Goal: Task Accomplishment & Management: Complete application form

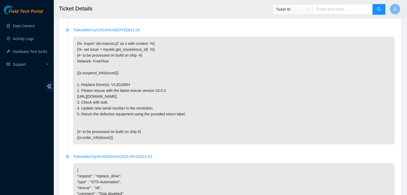
scroll to position [1241, 0]
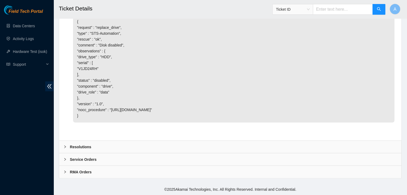
drag, startPoint x: 196, startPoint y: 145, endPoint x: 197, endPoint y: 149, distance: 4.6
click at [197, 149] on div "Resolutions" at bounding box center [230, 147] width 342 height 12
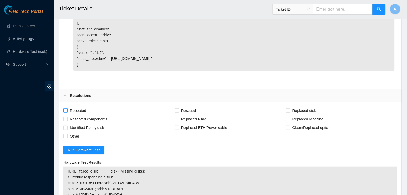
click at [86, 115] on span "Rebooted" at bounding box center [78, 110] width 21 height 9
click at [67, 112] on input "Rebooted" at bounding box center [65, 111] width 4 height 4
checkbox input "true"
click at [91, 124] on span "Reseated components" at bounding box center [89, 119] width 42 height 9
click at [67, 121] on input "Reseated components" at bounding box center [65, 119] width 4 height 4
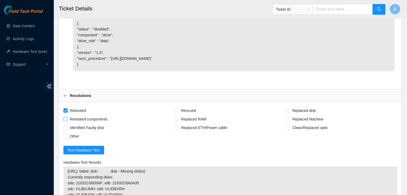
checkbox input "true"
click at [187, 115] on span "Rescued" at bounding box center [188, 110] width 19 height 9
click at [178, 112] on input "Rescued" at bounding box center [177, 111] width 4 height 4
checkbox input "true"
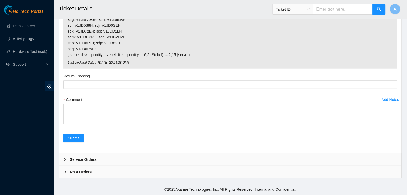
scroll to position [1474, 0]
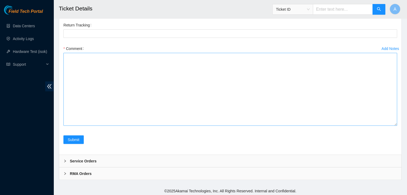
drag, startPoint x: 396, startPoint y: 123, endPoint x: 388, endPoint y: 176, distance: 53.4
click at [388, 126] on textarea "Comment" at bounding box center [230, 89] width 334 height 73
click at [329, 126] on textarea "Comment" at bounding box center [230, 89] width 334 height 73
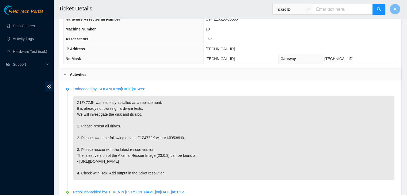
scroll to position [210, 0]
drag, startPoint x: 180, startPoint y: 137, endPoint x: 92, endPoint y: 137, distance: 88.3
click at [92, 137] on p "Z1Z47ZJK was recently installed as a replacement. It is already not passing har…" at bounding box center [233, 138] width 321 height 85
copy p "swap the following drives: Z1Z47ZJK with V1JD538H0"
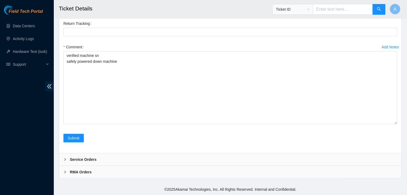
scroll to position [1487, 0]
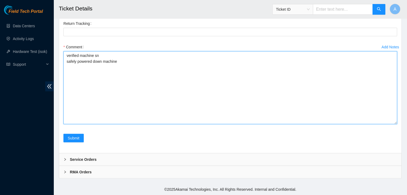
click at [106, 124] on textarea "verified machine sn safely powered down machine" at bounding box center [230, 87] width 334 height 73
paste textarea "swap the following drives: Z1Z47ZJK with V1JD538H0"
click at [75, 108] on textarea "verified machine sn safely powered down machine swap the following drives: Z1Z4…" at bounding box center [230, 87] width 334 height 73
click at [105, 109] on textarea "verified machine sn safely powered down machine swapped the following drives: Z…" at bounding box center [230, 87] width 334 height 73
click at [137, 109] on textarea "verified machine sn safely powered down machine swapped disks: Z1Z47ZJK with V1…" at bounding box center [230, 87] width 334 height 73
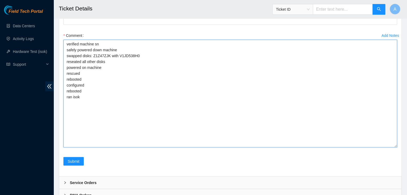
drag, startPoint x: 396, startPoint y: 162, endPoint x: 399, endPoint y: 197, distance: 35.2
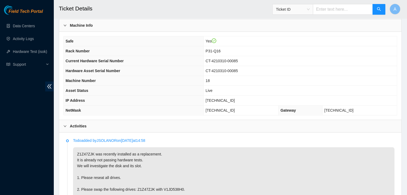
scroll to position [158, 0]
click at [228, 99] on span "[TECHNICAL_ID]" at bounding box center [219, 101] width 29 height 4
copy span "[TECHNICAL_ID]"
click at [228, 99] on span "[TECHNICAL_ID]" at bounding box center [219, 101] width 29 height 4
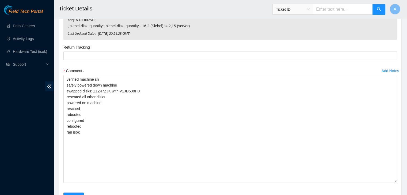
scroll to position [1511, 0]
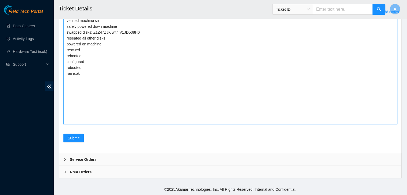
click at [139, 124] on textarea "verified machine sn safely powered down machine swapped disks: Z1Z47ZJK with V1…" at bounding box center [230, 70] width 334 height 108
paste textarea "329160 30-08-2025 03:12:08 23.43.120.238 FAILED Result Detail Message Ticket ID…"
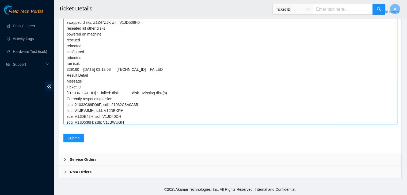
scroll to position [0, 0]
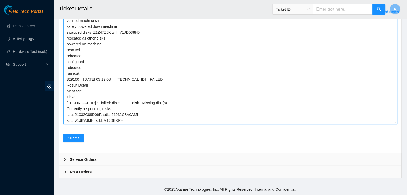
click at [104, 83] on textarea "verified machine sn safely powered down machine swapped disks: Z1Z47ZJK with V1…" at bounding box center [230, 70] width 334 height 108
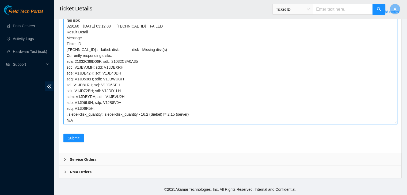
click at [124, 124] on textarea "verified machine sn safely powered down machine swapped disks: Z1Z47ZJK with V1…" at bounding box center [230, 70] width 334 height 108
paste textarea "Z1Z47ZJK"
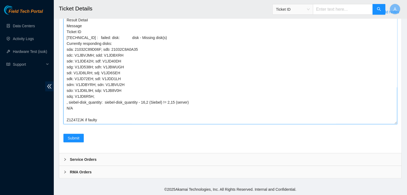
scroll to position [75, 0]
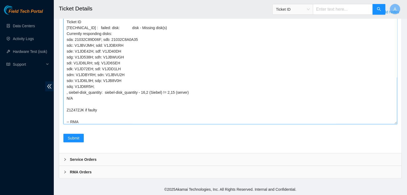
paste textarea "Z1Z47ZJK"
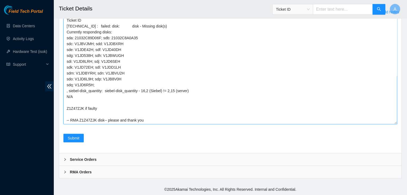
click at [117, 124] on textarea "verified machine sn safely powered down machine swapped disks: Z1Z47ZJK with V1…" at bounding box center [230, 70] width 334 height 108
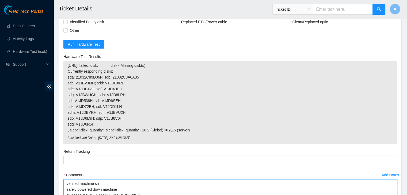
scroll to position [1347, 0]
type textarea "verified machine sn safely powered down machine swapped disks: Z1Z47ZJK with V1…"
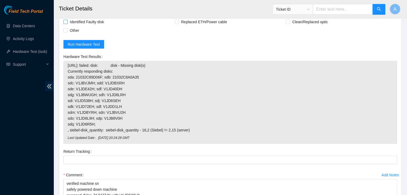
click at [80, 26] on span "Identified Faulty disk" at bounding box center [87, 22] width 39 height 9
click at [67, 24] on input "Identified Faulty disk" at bounding box center [65, 22] width 4 height 4
checkbox input "true"
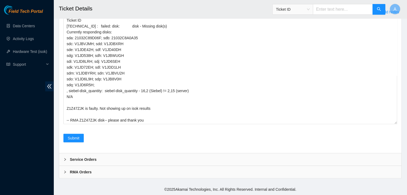
scroll to position [1555, 0]
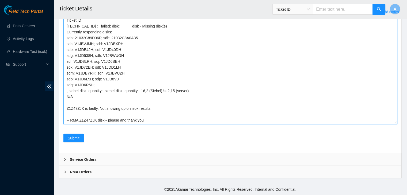
click at [169, 123] on textarea "verified machine sn safely powered down machine swapped disks: Z1Z47ZJK with V1…" at bounding box center [230, 70] width 334 height 108
click at [193, 109] on textarea "verified machine sn safely powered down machine swapped disks: Z1Z47ZJK with V1…" at bounding box center [230, 70] width 334 height 108
click at [193, 112] on textarea "verified machine sn safely powered down machine swapped disks: Z1Z47ZJK with V1…" at bounding box center [230, 70] width 334 height 108
click at [191, 114] on textarea "verified machine sn safely powered down machine swapped disks: Z1Z47ZJK with V1…" at bounding box center [230, 70] width 334 height 108
type textarea "verified machine sn safely powered down machine swapped disks: Z1Z47ZJK with V1…"
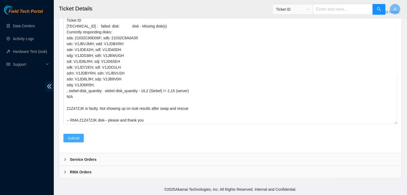
click at [77, 141] on span "Submit" at bounding box center [74, 138] width 12 height 6
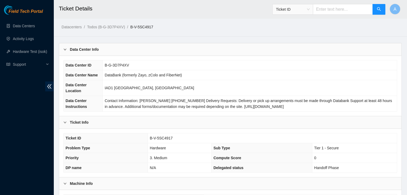
scroll to position [148, 0]
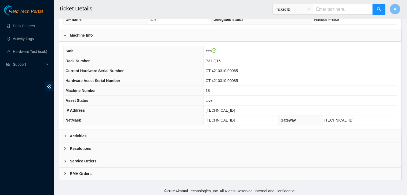
click at [165, 131] on div "Activities" at bounding box center [230, 136] width 342 height 12
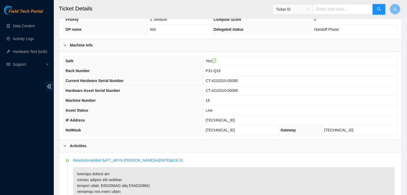
scroll to position [121, 0]
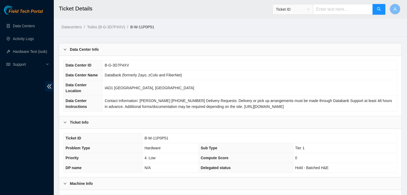
scroll to position [148, 0]
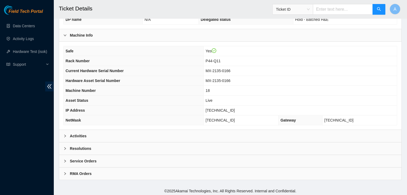
click at [189, 137] on div "Activities" at bounding box center [230, 136] width 342 height 12
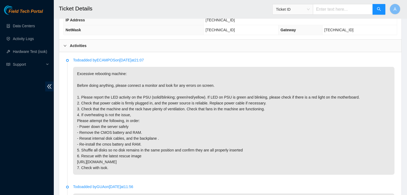
scroll to position [242, 0]
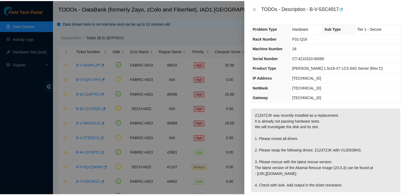
scroll to position [140, 0]
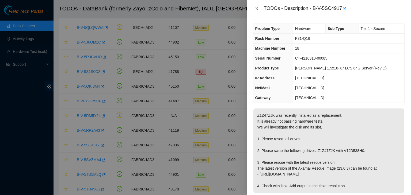
click at [255, 6] on icon "close" at bounding box center [257, 8] width 4 height 4
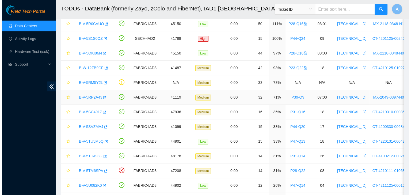
scroll to position [173, 0]
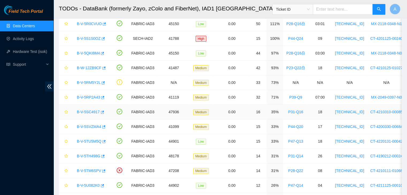
click at [88, 112] on link "B-V-5SC4917" at bounding box center [88, 112] width 23 height 4
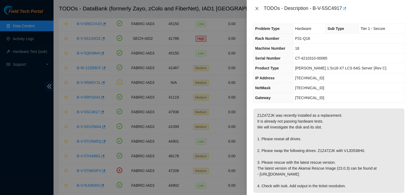
click at [258, 10] on icon "close" at bounding box center [257, 8] width 4 height 4
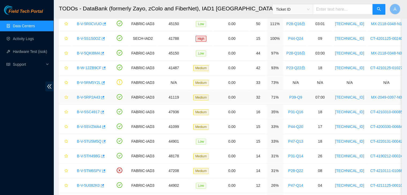
click at [92, 97] on link "B-V-5RP2A43" at bounding box center [88, 97] width 23 height 4
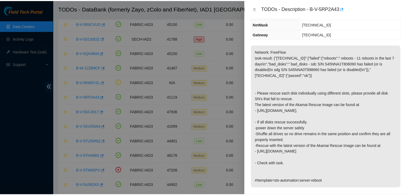
scroll to position [52, 0]
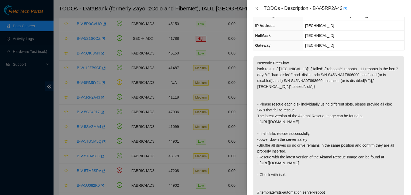
click at [259, 9] on button "Close" at bounding box center [256, 8] width 7 height 5
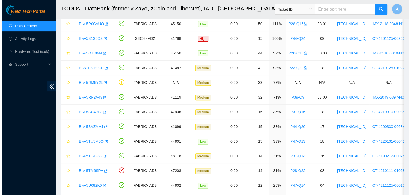
scroll to position [70, 0]
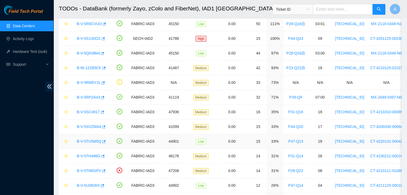
click at [87, 139] on link "B-V-5TU5M5Q" at bounding box center [89, 141] width 25 height 4
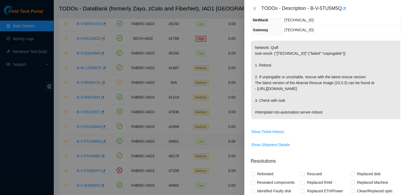
scroll to position [52, 0]
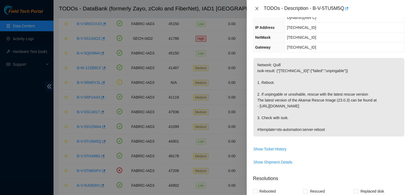
click at [255, 10] on icon "close" at bounding box center [257, 8] width 4 height 4
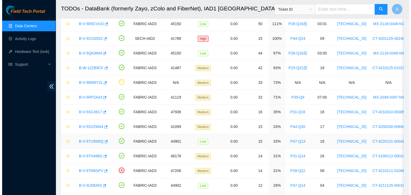
scroll to position [70, 0]
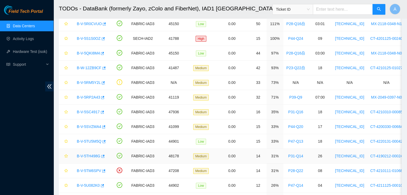
click at [81, 154] on link "B-V-5TH498G" at bounding box center [89, 156] width 24 height 4
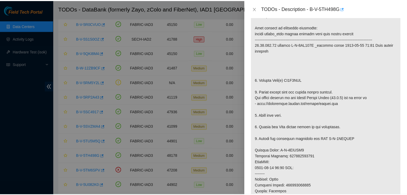
scroll to position [113, 0]
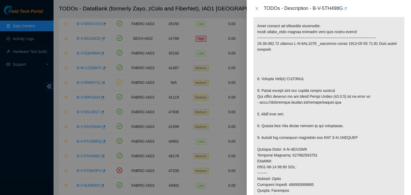
click at [345, 10] on icon "button" at bounding box center [345, 9] width 4 height 4
click at [258, 6] on icon "close" at bounding box center [257, 8] width 4 height 4
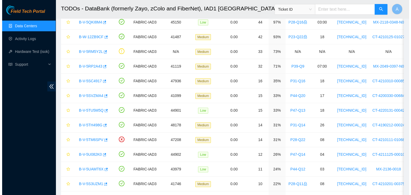
scroll to position [205, 0]
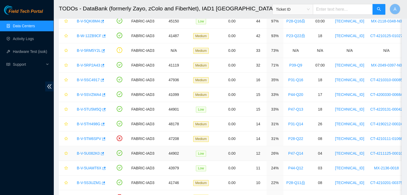
click at [91, 151] on link "B-V-5U082K0" at bounding box center [88, 153] width 23 height 4
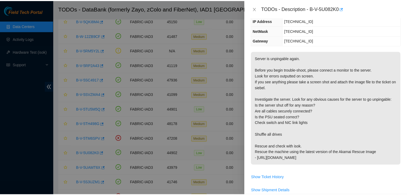
scroll to position [59, 0]
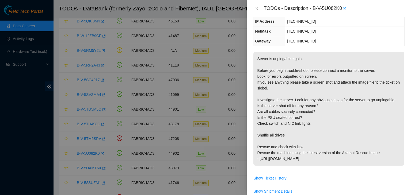
click at [345, 10] on icon "button" at bounding box center [344, 9] width 4 height 4
click at [257, 9] on icon "close" at bounding box center [256, 8] width 3 height 3
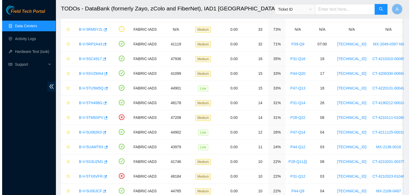
scroll to position [245, 0]
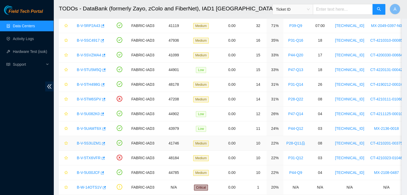
click at [84, 141] on link "B-V-5S3UZM1" at bounding box center [89, 143] width 24 height 4
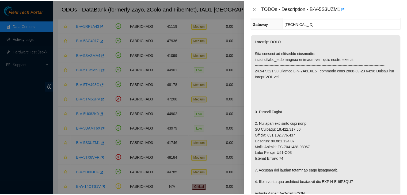
scroll to position [59, 0]
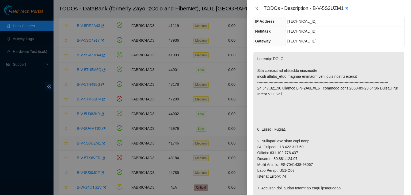
click at [256, 10] on icon "close" at bounding box center [257, 8] width 4 height 4
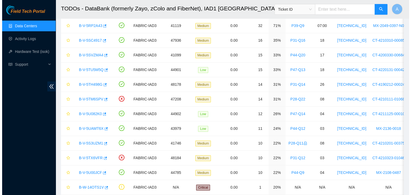
scroll to position [76, 0]
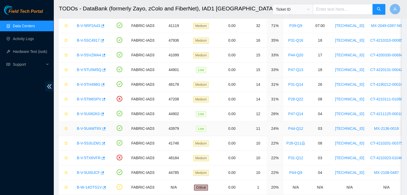
click at [83, 128] on link "B-V-5UAMT6X" at bounding box center [89, 129] width 25 height 4
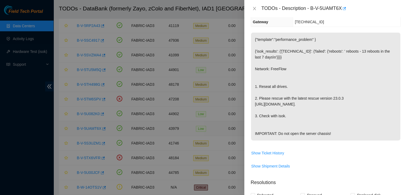
scroll to position [59, 0]
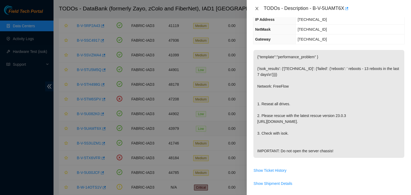
click at [257, 9] on icon "close" at bounding box center [256, 8] width 3 height 3
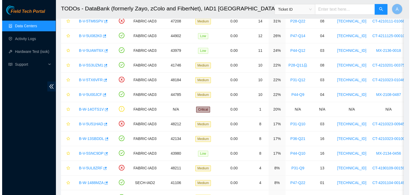
scroll to position [324, 0]
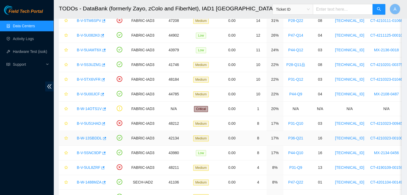
click at [82, 136] on link "B-W-13SBDDL" at bounding box center [89, 138] width 25 height 4
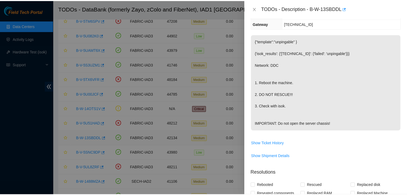
scroll to position [59, 0]
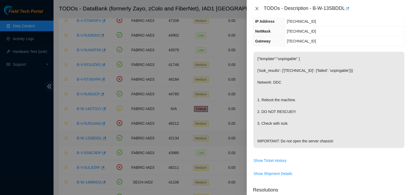
click at [257, 7] on icon "close" at bounding box center [257, 8] width 4 height 4
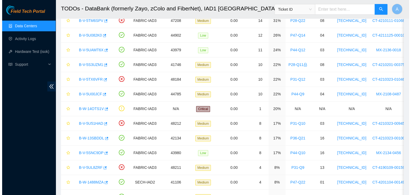
scroll to position [76, 0]
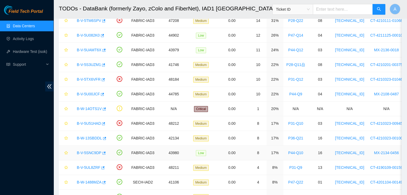
click at [89, 152] on link "B-V-5SNC9DP" at bounding box center [89, 153] width 25 height 4
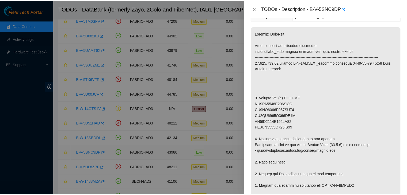
scroll to position [81, 0]
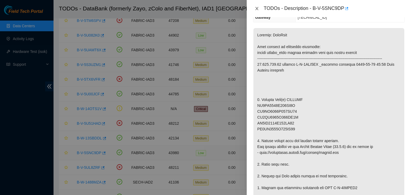
click at [255, 10] on icon "close" at bounding box center [256, 8] width 3 height 3
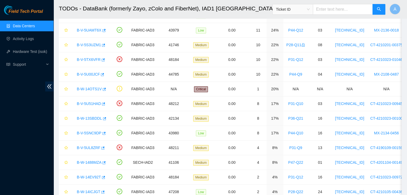
scroll to position [379, 0]
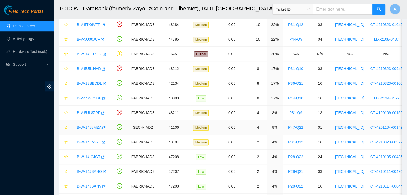
click at [85, 128] on link "B-W-1488MZA" at bounding box center [89, 127] width 25 height 4
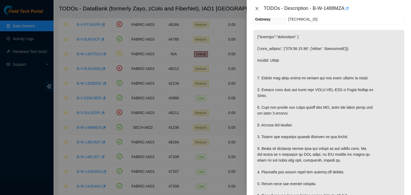
click at [257, 8] on icon "close" at bounding box center [257, 8] width 4 height 4
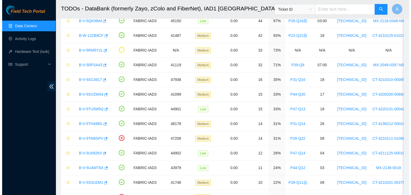
scroll to position [205, 0]
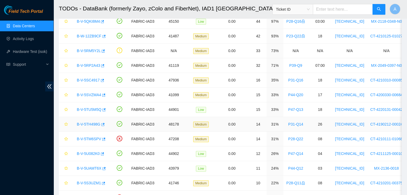
click at [87, 123] on link "B-V-5TH498G" at bounding box center [89, 124] width 24 height 4
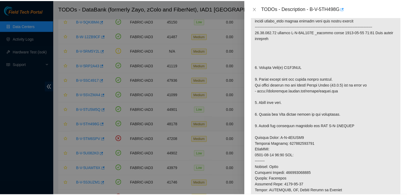
scroll to position [116, 0]
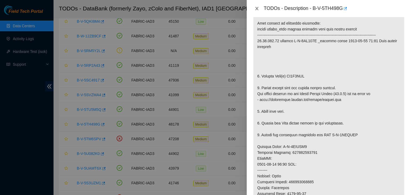
click at [259, 7] on button "Close" at bounding box center [256, 8] width 7 height 5
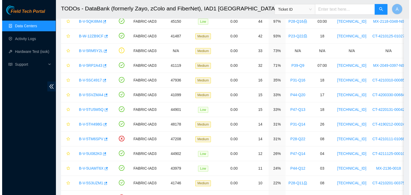
scroll to position [124, 0]
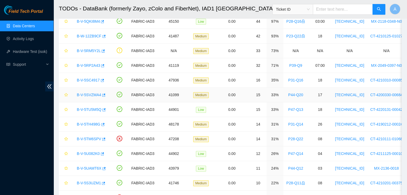
click at [78, 93] on link "B-V-5SVZMA4" at bounding box center [89, 95] width 24 height 4
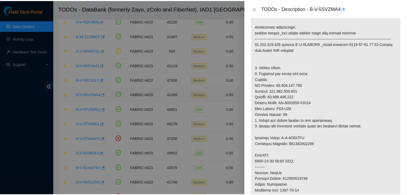
scroll to position [93, 0]
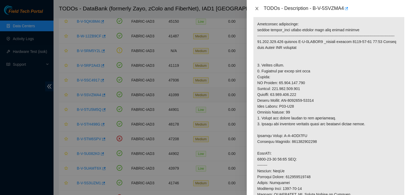
click at [257, 10] on icon "close" at bounding box center [257, 8] width 4 height 4
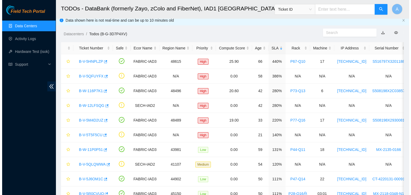
scroll to position [0, 0]
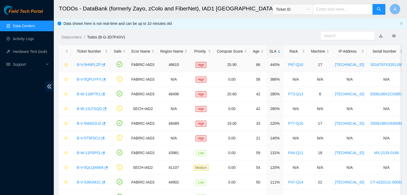
click at [90, 64] on link "B-V-5HNPLZP" at bounding box center [89, 65] width 24 height 4
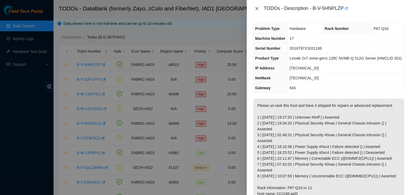
click at [257, 8] on icon "close" at bounding box center [256, 8] width 3 height 3
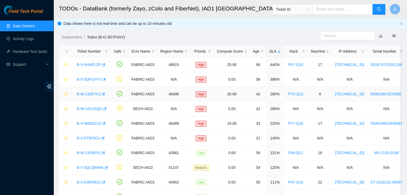
click at [90, 95] on link "B-W-116P7K1" at bounding box center [89, 94] width 24 height 4
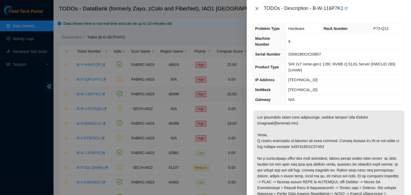
click at [256, 9] on icon "close" at bounding box center [257, 8] width 4 height 4
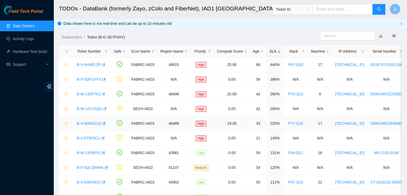
click at [95, 125] on link "B-V-5M4D2UZ" at bounding box center [89, 123] width 24 height 4
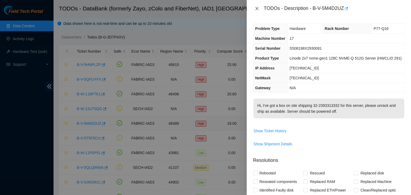
click at [256, 9] on icon "close" at bounding box center [256, 8] width 3 height 3
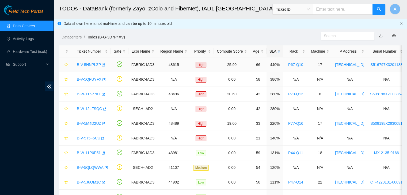
click at [85, 65] on link "B-V-5HNPLZP" at bounding box center [89, 65] width 24 height 4
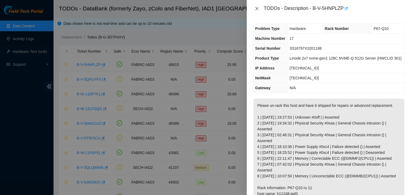
click at [257, 9] on icon "close" at bounding box center [256, 8] width 3 height 3
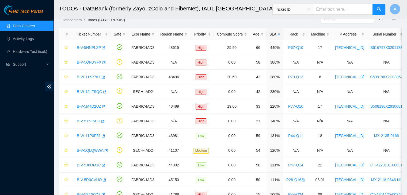
scroll to position [17, 0]
click at [203, 33] on div "Priority" at bounding box center [202, 35] width 18 height 6
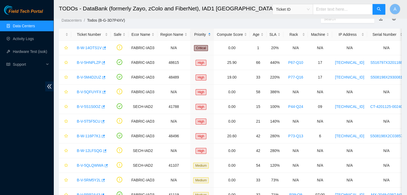
click at [204, 34] on div "Priority" at bounding box center [202, 35] width 18 height 6
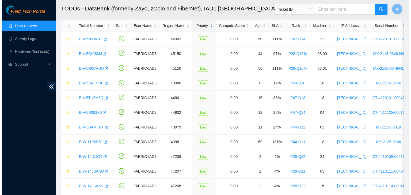
scroll to position [27, 0]
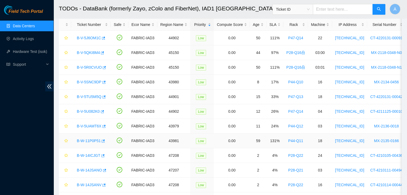
click at [94, 142] on link "B-W-11P0P51" at bounding box center [89, 141] width 24 height 4
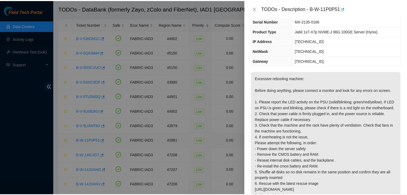
scroll to position [60, 0]
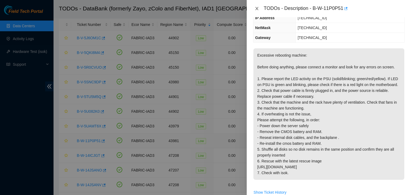
click at [257, 9] on icon "close" at bounding box center [256, 8] width 3 height 3
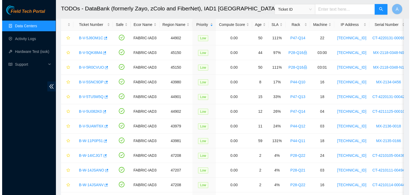
scroll to position [78, 0]
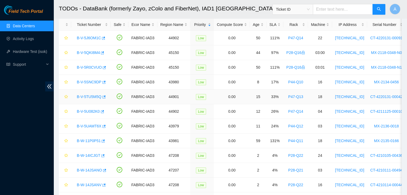
click at [91, 95] on link "B-V-5TU5M5Q" at bounding box center [89, 97] width 25 height 4
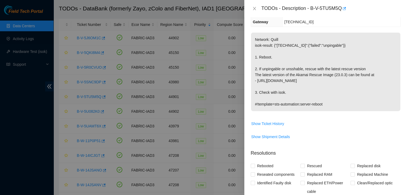
scroll to position [60, 0]
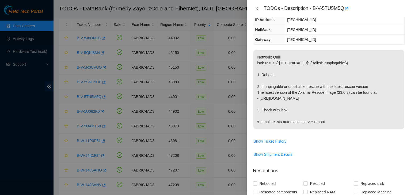
click at [257, 9] on icon "close" at bounding box center [256, 8] width 3 height 3
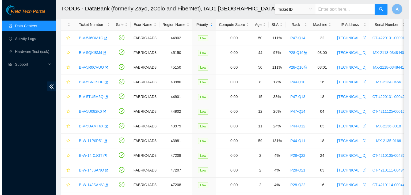
scroll to position [78, 0]
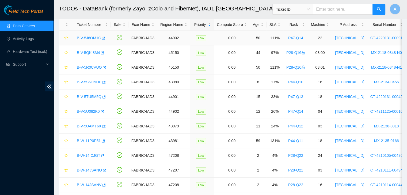
click at [93, 39] on link "B-V-5J6OM1C" at bounding box center [89, 38] width 24 height 4
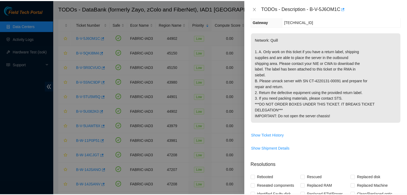
scroll to position [60, 0]
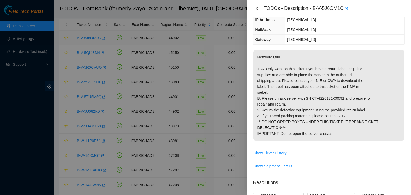
click at [259, 7] on button "Close" at bounding box center [256, 8] width 7 height 5
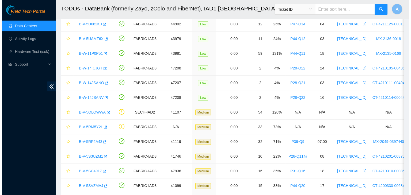
scroll to position [112, 0]
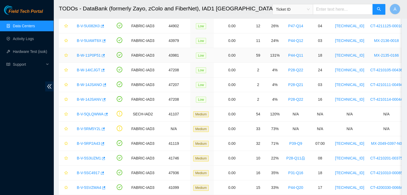
click at [89, 55] on link "B-W-11P0P51" at bounding box center [89, 55] width 24 height 4
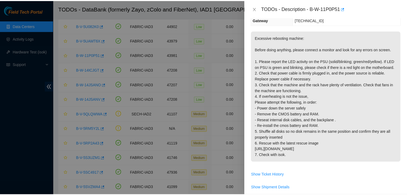
scroll to position [60, 0]
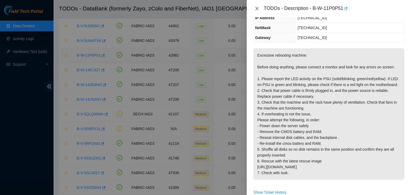
click at [257, 8] on icon "close" at bounding box center [257, 8] width 4 height 4
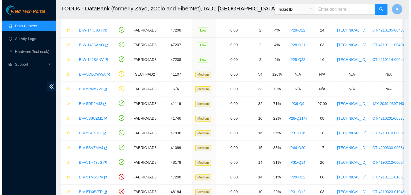
scroll to position [154, 0]
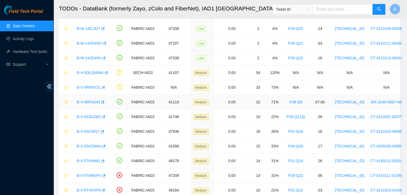
click at [90, 102] on link "B-V-5RP2A43" at bounding box center [88, 102] width 23 height 4
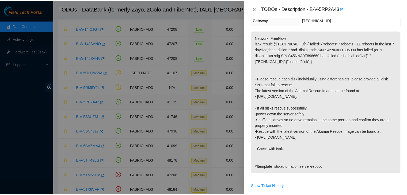
scroll to position [60, 0]
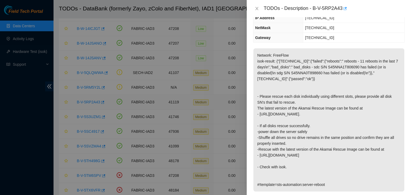
click at [256, 7] on icon "close" at bounding box center [256, 8] width 3 height 3
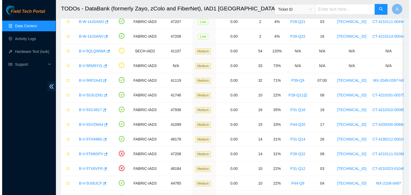
scroll to position [176, 0]
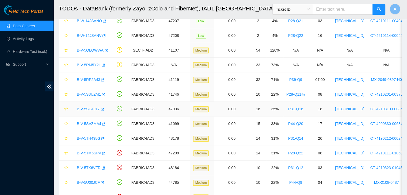
click at [93, 109] on link "B-V-5SC4917" at bounding box center [88, 109] width 23 height 4
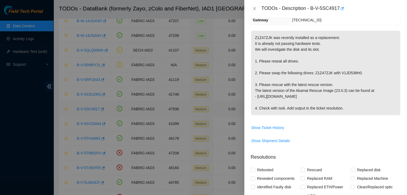
scroll to position [60, 0]
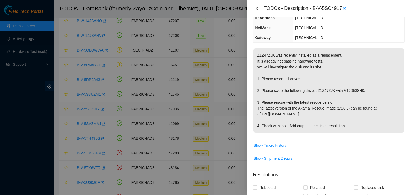
click at [256, 7] on icon "close" at bounding box center [256, 8] width 3 height 3
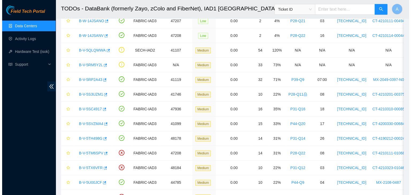
scroll to position [78, 0]
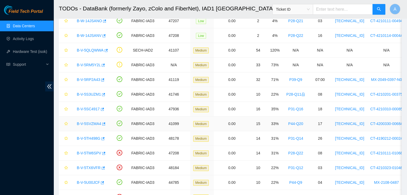
click at [93, 124] on link "B-V-5SVZMA4" at bounding box center [89, 124] width 24 height 4
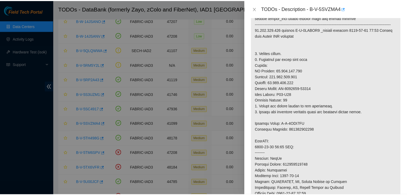
scroll to position [106, 0]
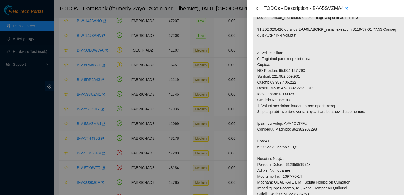
click at [258, 7] on icon "close" at bounding box center [256, 8] width 3 height 3
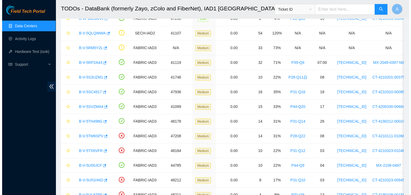
scroll to position [196, 0]
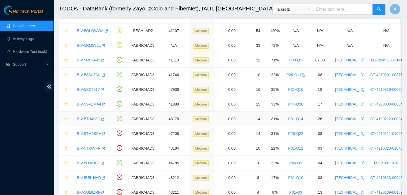
click at [95, 117] on link "B-V-5TH498G" at bounding box center [89, 119] width 24 height 4
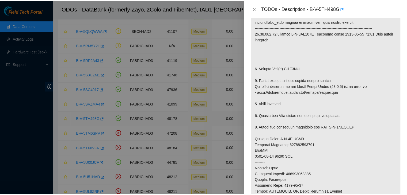
scroll to position [116, 0]
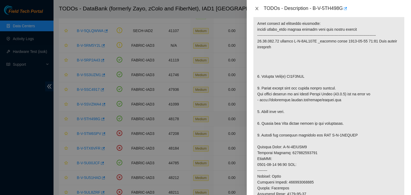
click at [256, 10] on icon "close" at bounding box center [257, 8] width 4 height 4
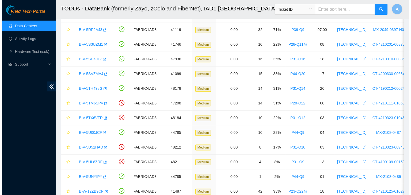
scroll to position [255, 0]
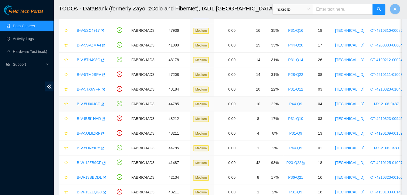
click at [89, 102] on link "B-V-5U00JCF" at bounding box center [88, 104] width 23 height 4
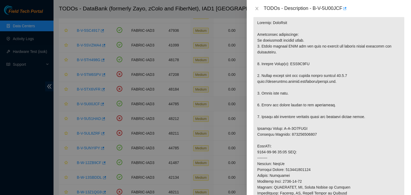
scroll to position [0, 0]
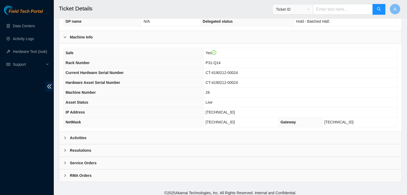
scroll to position [148, 0]
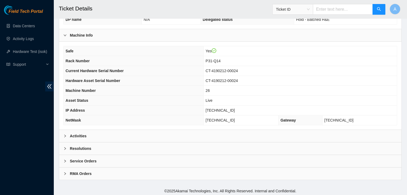
click at [183, 135] on div "Activities" at bounding box center [230, 136] width 342 height 12
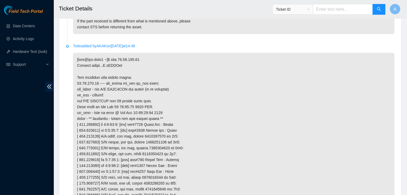
scroll to position [1047, 0]
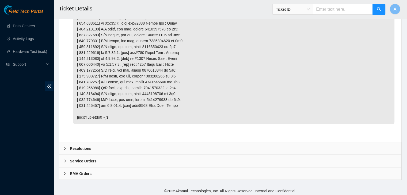
click at [139, 147] on div "Resolutions" at bounding box center [230, 149] width 342 height 12
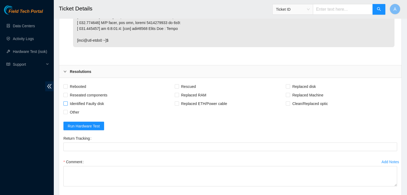
scroll to position [1126, 0]
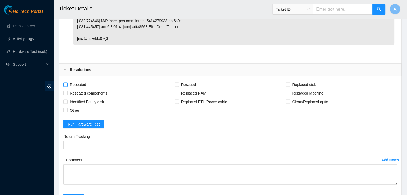
click at [85, 84] on span "Rebooted" at bounding box center [78, 85] width 21 height 9
click at [67, 84] on input "Rebooted" at bounding box center [65, 85] width 4 height 4
checkbox input "true"
click at [89, 91] on span "Reseated components" at bounding box center [89, 93] width 42 height 9
click at [67, 91] on input "Reseated components" at bounding box center [65, 93] width 4 height 4
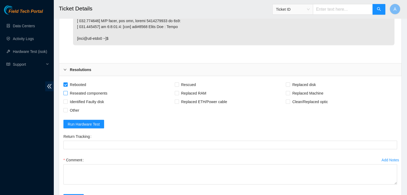
checkbox input "true"
click at [190, 83] on span "Rescued" at bounding box center [188, 85] width 19 height 9
click at [178, 83] on input "Rescued" at bounding box center [177, 85] width 4 height 4
checkbox input "true"
click at [290, 83] on span at bounding box center [288, 85] width 4 height 4
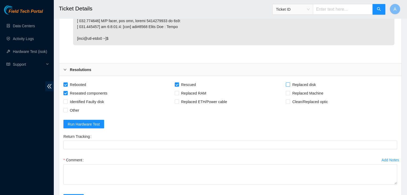
click at [289, 83] on input "Replaced disk" at bounding box center [288, 85] width 4 height 4
checkbox input "true"
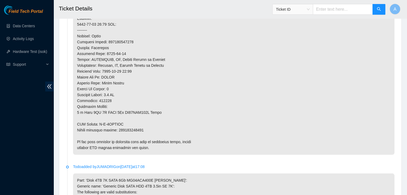
scroll to position [436, 0]
click at [136, 126] on p at bounding box center [233, 12] width 321 height 285
copy p "463470043267"
click at [136, 126] on p at bounding box center [233, 12] width 321 height 285
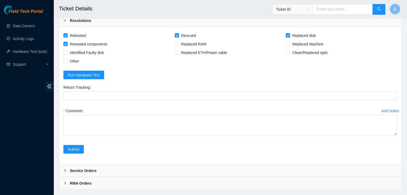
scroll to position [1178, 0]
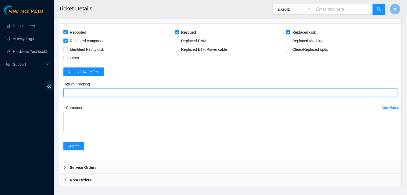
click at [148, 90] on Tracking "Return Tracking" at bounding box center [230, 93] width 334 height 9
paste Tracking "463470043267"
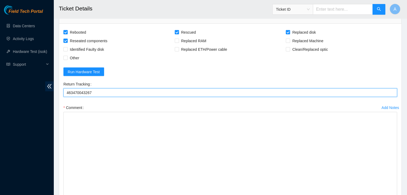
drag, startPoint x: 393, startPoint y: 150, endPoint x: 384, endPoint y: 208, distance: 58.2
type Tracking "463470043267"
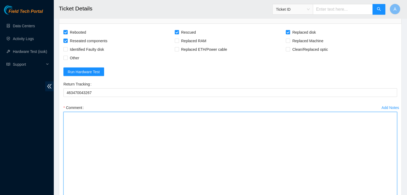
click at [321, 124] on textarea "Comment" at bounding box center [230, 161] width 334 height 99
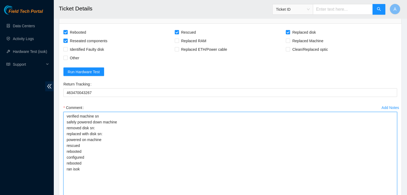
click at [117, 125] on textarea "verified machine sn safely powered down machine removed disk sn: replaced with …" at bounding box center [230, 161] width 334 height 99
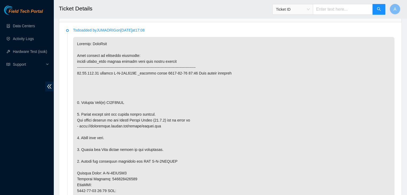
scroll to position [221, 0]
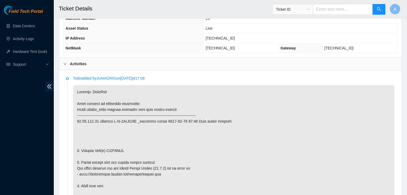
copy p "ZC1A8DNR"
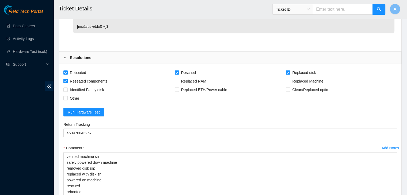
scroll to position [1161, 0]
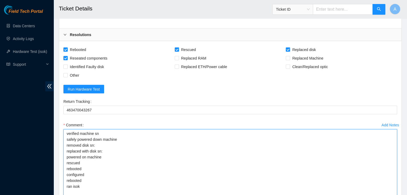
click at [118, 144] on textarea "verified machine sn safely powered down machine removed disk sn: replaced with …" at bounding box center [230, 178] width 334 height 99
paste textarea "ZC1A8DNR"
click at [120, 151] on textarea "verified machine sn safely powered down machine removed disk sn: ZC1A8DNR repla…" at bounding box center [230, 178] width 334 height 99
paste textarea "WFKA84FC"
paste textarea "201TK858FJKA"
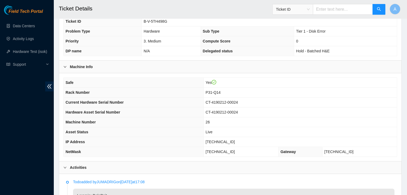
scroll to position [117, 0]
click at [223, 140] on span "[TECHNICAL_ID]" at bounding box center [219, 142] width 29 height 4
copy span "[TECHNICAL_ID]"
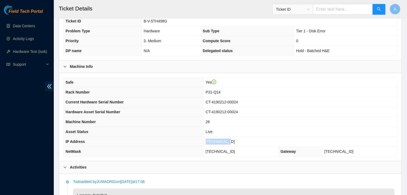
click at [223, 140] on span "[TECHNICAL_ID]" at bounding box center [219, 142] width 29 height 4
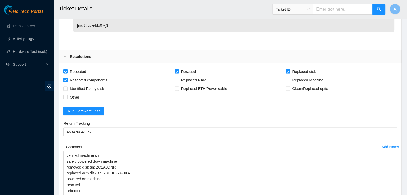
scroll to position [1263, 0]
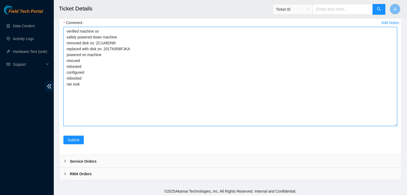
click at [182, 109] on textarea "verified machine sn safely powered down machine removed disk sn: ZC1A8DNR repla…" at bounding box center [230, 76] width 334 height 99
paste textarea "329159 30-08-2025 02:47:01 23.73.206.56 COMPLETE Result Detail Message Ticket I…"
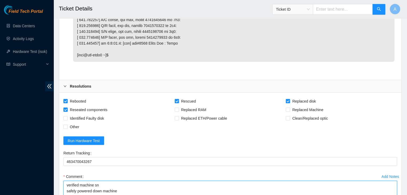
scroll to position [1225, 0]
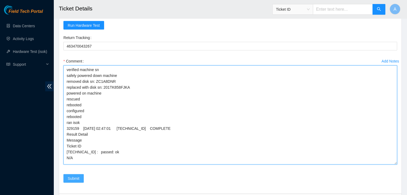
type textarea "verified machine sn safely powered down machine removed disk sn: ZC1A8DNR repla…"
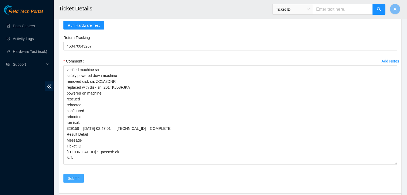
click at [80, 177] on button "Submit" at bounding box center [73, 178] width 20 height 9
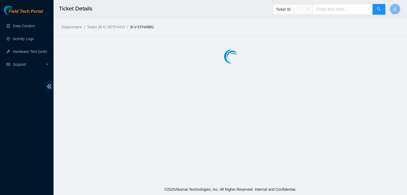
scroll to position [0, 0]
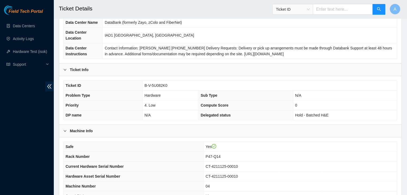
scroll to position [148, 0]
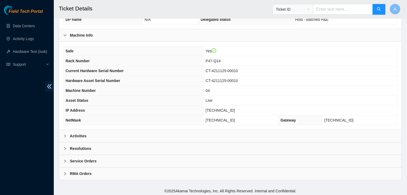
click at [252, 138] on div "Activities" at bounding box center [230, 136] width 342 height 12
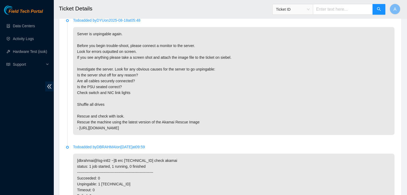
scroll to position [279, 0]
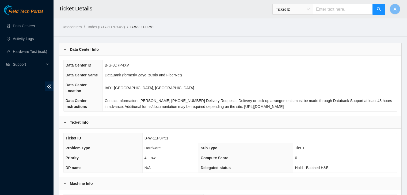
scroll to position [242, 0]
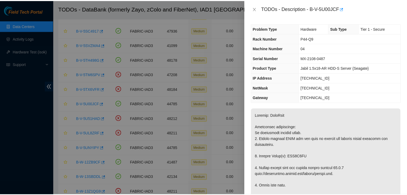
scroll to position [118, 0]
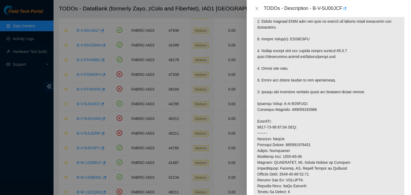
click at [40, 21] on div at bounding box center [205, 97] width 411 height 195
click at [255, 9] on icon "close" at bounding box center [257, 8] width 4 height 4
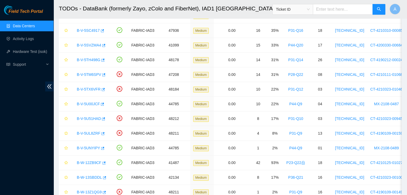
scroll to position [126, 0]
click at [34, 49] on link "Hardware Test (isok)" at bounding box center [30, 51] width 34 height 4
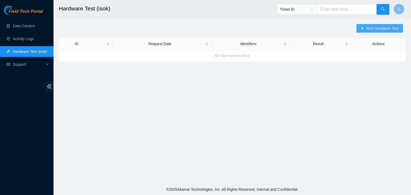
click at [372, 30] on span "Run Hardware Test" at bounding box center [383, 28] width 32 height 6
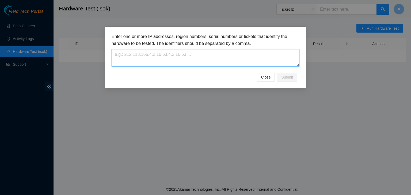
click at [246, 55] on textarea at bounding box center [206, 57] width 188 height 17
paste textarea "[TECHNICAL_ID]"
type textarea "[TECHNICAL_ID]"
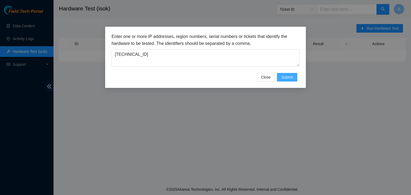
click at [289, 75] on span "Submit" at bounding box center [287, 77] width 12 height 6
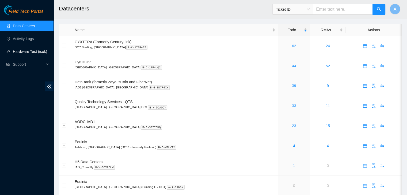
click at [26, 52] on link "Hardware Test (isok)" at bounding box center [30, 51] width 34 height 4
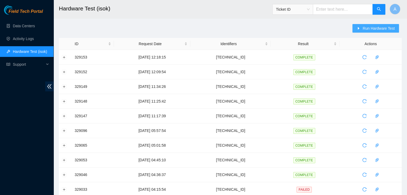
click at [374, 30] on span "Run Hardware Test" at bounding box center [379, 28] width 32 height 6
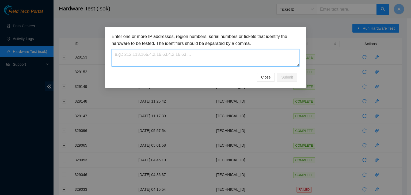
click at [259, 53] on textarea at bounding box center [206, 57] width 188 height 17
paste textarea "[TECHNICAL_ID]"
type textarea "[TECHNICAL_ID]"
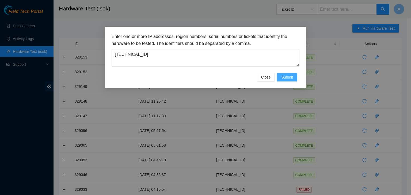
click at [288, 75] on span "Submit" at bounding box center [287, 77] width 12 height 6
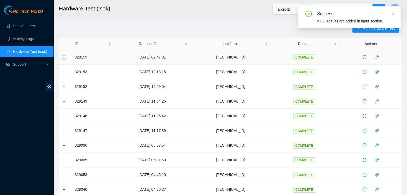
click at [64, 58] on button "Expand row" at bounding box center [64, 57] width 4 height 4
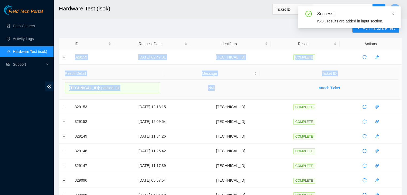
drag, startPoint x: 72, startPoint y: 57, endPoint x: 233, endPoint y: 89, distance: 164.5
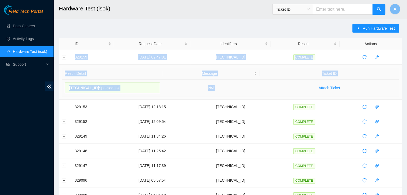
copy tbody "329159 [DATE] 02:47:01 [TECHNICAL_ID] COMPLETE Result Detail Message Ticket ID …"
click at [233, 89] on td "N/A" at bounding box center [211, 88] width 97 height 17
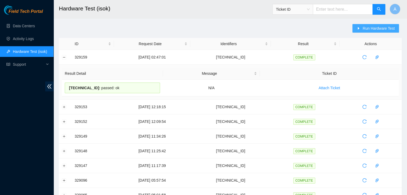
click at [361, 32] on button "Run Hardware Test" at bounding box center [375, 28] width 47 height 9
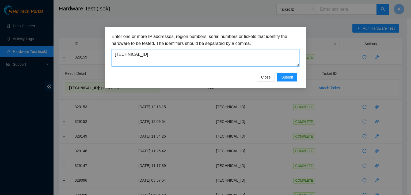
click at [259, 52] on textarea "[TECHNICAL_ID]" at bounding box center [206, 57] width 188 height 17
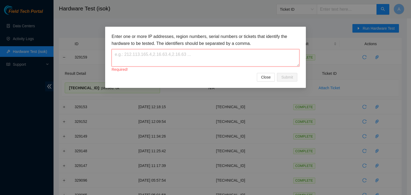
paste textarea "[TECHNICAL_ID]"
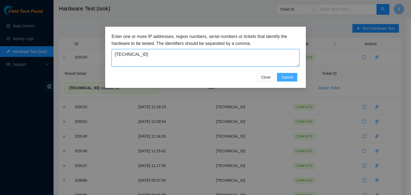
type textarea "[TECHNICAL_ID]"
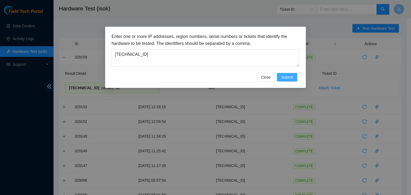
click at [282, 74] on span "Submit" at bounding box center [287, 77] width 12 height 6
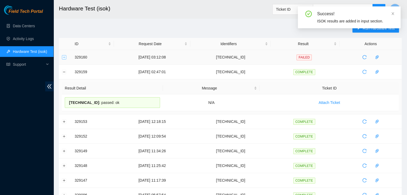
click at [63, 58] on button "Expand row" at bounding box center [64, 57] width 4 height 4
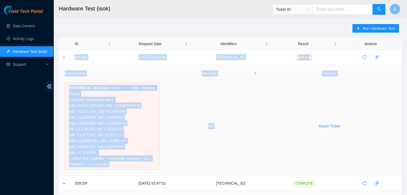
drag, startPoint x: 73, startPoint y: 56, endPoint x: 239, endPoint y: 145, distance: 187.8
copy tbody "329160 30-08-2025 03:12:08 23.43.120.238 FAILED Result Detail Message Ticket ID…"
click at [239, 145] on td "N/A" at bounding box center [211, 126] width 97 height 93
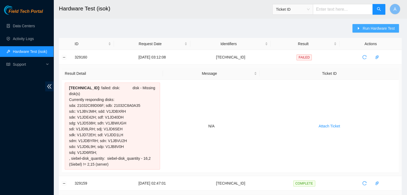
click at [390, 29] on span "Run Hardware Test" at bounding box center [379, 28] width 32 height 6
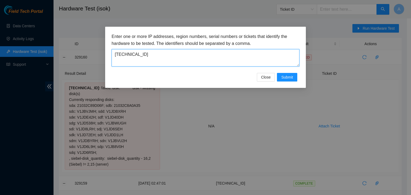
click at [218, 66] on textarea "23.43.120.238" at bounding box center [206, 57] width 188 height 17
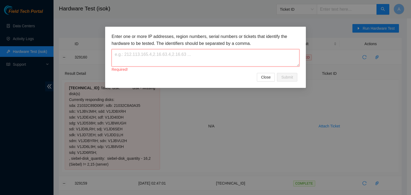
paste textarea "[TECHNICAL_ID]"
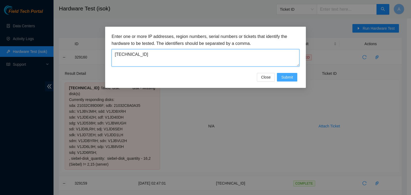
type textarea "[TECHNICAL_ID]"
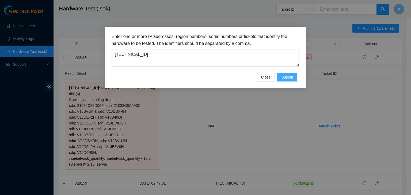
click at [294, 77] on button "Submit" at bounding box center [287, 77] width 20 height 9
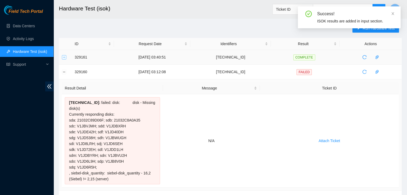
click at [62, 56] on button "Expand row" at bounding box center [64, 57] width 4 height 4
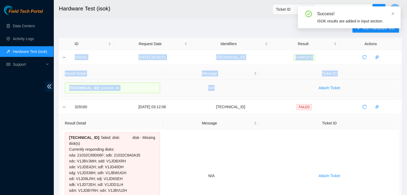
drag, startPoint x: 71, startPoint y: 55, endPoint x: 231, endPoint y: 86, distance: 162.6
copy tbody "329161 30-08-2025 03:40:51 23.193.39.199 COMPLETE Result Detail Message Ticket …"
click at [231, 86] on td "N/A" at bounding box center [211, 88] width 97 height 17
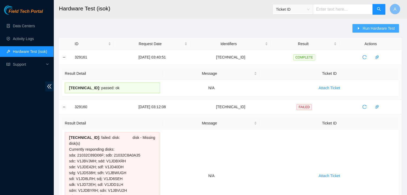
click at [375, 27] on span "Run Hardware Test" at bounding box center [379, 28] width 32 height 6
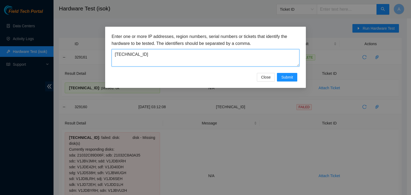
click at [264, 52] on textarea "[TECHNICAL_ID]" at bounding box center [206, 57] width 188 height 17
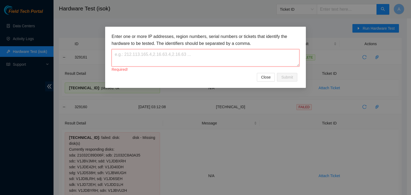
paste textarea "23.202.158.21"
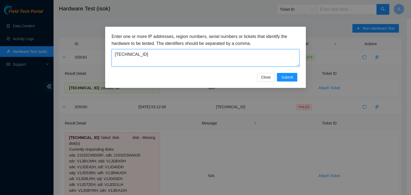
type textarea "23.202.158.21"
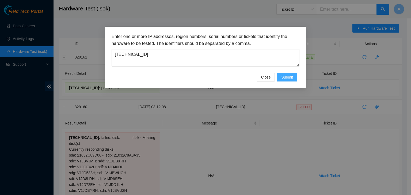
click at [285, 79] on span "Submit" at bounding box center [287, 77] width 12 height 6
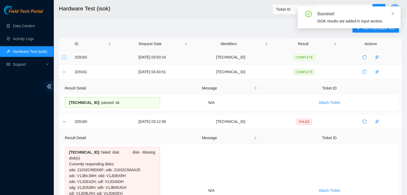
click at [63, 58] on button "Expand row" at bounding box center [64, 57] width 4 height 4
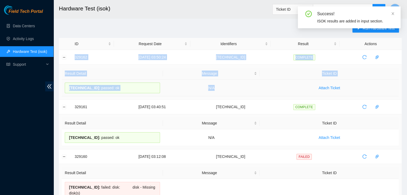
drag, startPoint x: 74, startPoint y: 56, endPoint x: 229, endPoint y: 89, distance: 158.4
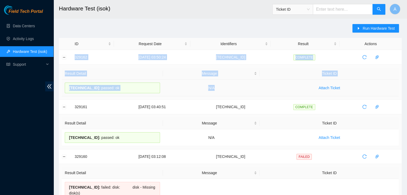
copy tbody "329162 30-08-2025 03:50:24 23.202.158.21 COMPLETE Result Detail Message Ticket …"
click at [229, 89] on td "N/A" at bounding box center [211, 88] width 97 height 17
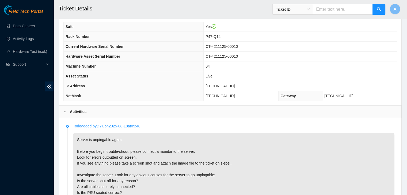
scroll to position [387, 0]
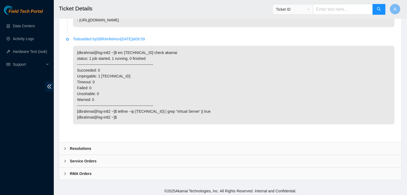
click at [241, 140] on div "Todo added by DYU on [DATE] 05:48 Server is unpingable again. Before you begin …" at bounding box center [230, 23] width 342 height 238
click at [241, 145] on div "Resolutions" at bounding box center [230, 149] width 342 height 12
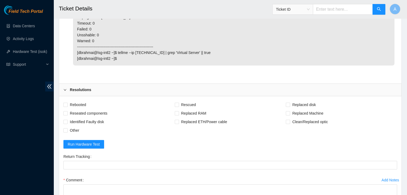
scroll to position [446, 0]
click at [73, 101] on span "Rebooted" at bounding box center [78, 104] width 21 height 9
click at [67, 102] on input "Rebooted" at bounding box center [65, 104] width 4 height 4
checkbox input "true"
click at [88, 112] on span "Reseated components" at bounding box center [89, 113] width 42 height 9
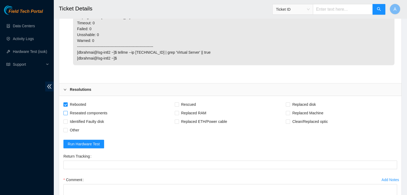
click at [67, 112] on input "Reseated components" at bounding box center [65, 113] width 4 height 4
checkbox input "true"
click at [192, 104] on span "Rescued" at bounding box center [188, 104] width 19 height 9
click at [178, 104] on input "Rescued" at bounding box center [177, 104] width 4 height 4
checkbox input "true"
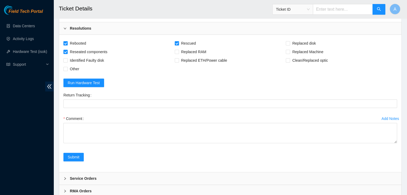
scroll to position [524, 0]
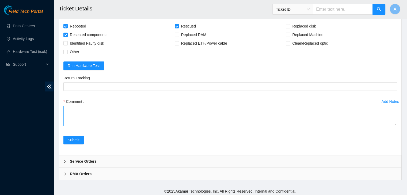
drag, startPoint x: 395, startPoint y: 123, endPoint x: 393, endPoint y: 178, distance: 55.2
click at [393, 126] on textarea "Comment" at bounding box center [230, 116] width 334 height 20
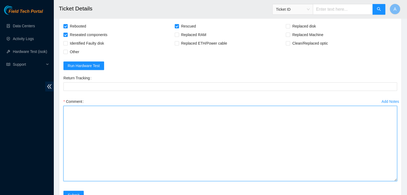
click at [375, 149] on textarea "Comment" at bounding box center [230, 143] width 334 height 75
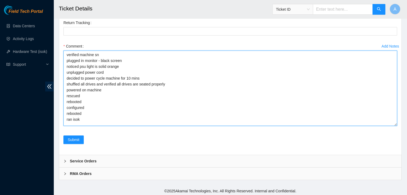
scroll to position [0, 0]
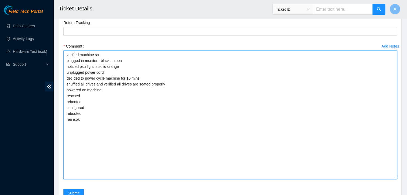
drag, startPoint x: 395, startPoint y: 123, endPoint x: 394, endPoint y: 178, distance: 55.1
click at [394, 178] on textarea "verified machine sn plugged in monitor - black screen noticed psu light is soli…" at bounding box center [230, 115] width 334 height 129
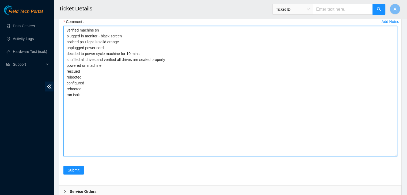
scroll to position [602, 0]
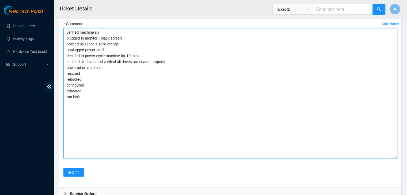
click at [262, 43] on textarea "verified machine sn plugged in monitor - black screen noticed psu light is soli…" at bounding box center [230, 93] width 334 height 131
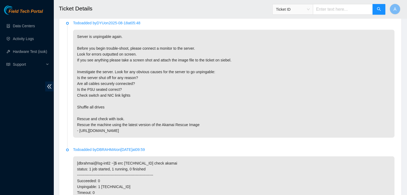
scroll to position [279, 0]
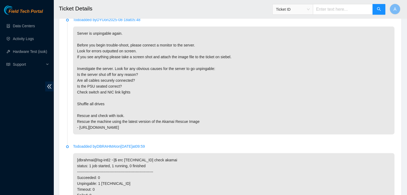
click at [276, 98] on p "Server is unpingable again. Before you begin trouble-shoot, please connect a mo…" at bounding box center [233, 80] width 321 height 108
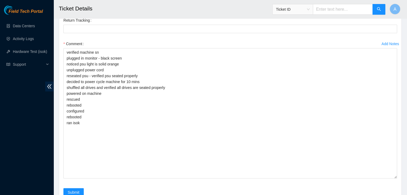
scroll to position [582, 0]
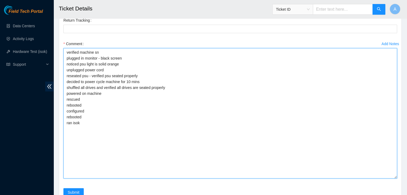
click at [265, 70] on textarea "verified machine sn plugged in monitor - black screen noticed psu light is soli…" at bounding box center [230, 113] width 334 height 131
click at [262, 104] on textarea "verified machine sn plugged in monitor - black screen noticed psu light is soli…" at bounding box center [230, 113] width 334 height 131
click at [278, 84] on textarea "verified machine sn plugged in monitor - black screen noticed psu light is soli…" at bounding box center [230, 113] width 334 height 131
click at [163, 92] on textarea "verified machine sn plugged in monitor - black screen noticed psu light is soli…" at bounding box center [230, 113] width 334 height 131
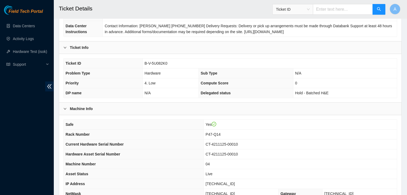
scroll to position [169, 0]
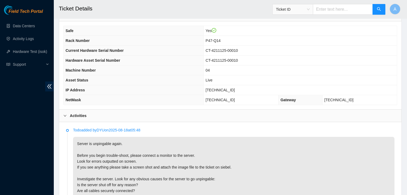
click at [225, 90] on span "[TECHNICAL_ID]" at bounding box center [219, 90] width 29 height 4
copy span "[TECHNICAL_ID]"
click at [225, 90] on span "[TECHNICAL_ID]" at bounding box center [219, 90] width 29 height 4
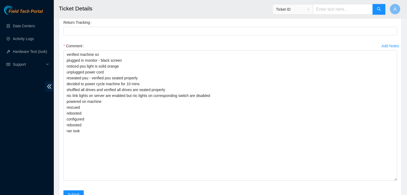
scroll to position [578, 0]
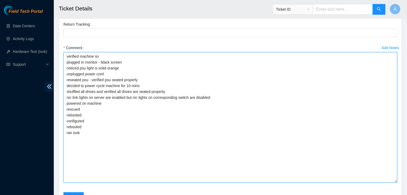
click at [229, 155] on textarea "verified machine sn plugged in monitor - black screen noticed psu light is soli…" at bounding box center [230, 117] width 334 height 131
click at [216, 114] on textarea "verified machine sn plugged in monitor - black screen noticed psu light is soli…" at bounding box center [230, 117] width 334 height 131
click at [227, 110] on textarea "verified machine sn plugged in monitor - black screen noticed psu light is soli…" at bounding box center [230, 117] width 334 height 131
click at [211, 95] on textarea "verified machine sn plugged in monitor - black screen noticed psu light is soli…" at bounding box center [230, 117] width 334 height 131
click at [213, 175] on textarea "verified machine sn plugged in monitor - black screen noticed psu light is soli…" at bounding box center [230, 117] width 334 height 131
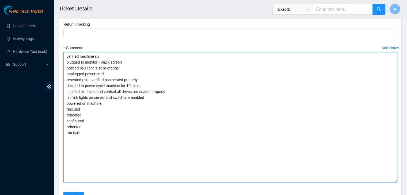
paste textarea "329161 [DATE] 03:40:51 [TECHNICAL_ID] COMPLETE Result Detail Message Ticket ID …"
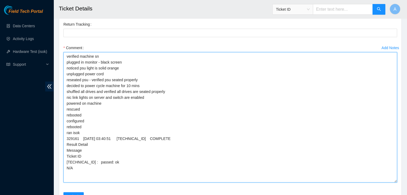
click at [147, 96] on textarea "verified machine sn plugged in monitor - black screen noticed psu light is soli…" at bounding box center [230, 117] width 334 height 131
drag, startPoint x: 144, startPoint y: 95, endPoint x: 67, endPoint y: 95, distance: 77.1
click at [67, 95] on textarea "verified machine sn plugged in monitor - black screen noticed psu light is soli…" at bounding box center [230, 117] width 334 height 131
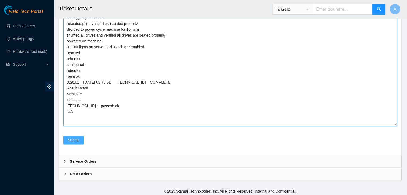
type textarea "verified machine sn plugged in monitor - black screen noticed psu light is soli…"
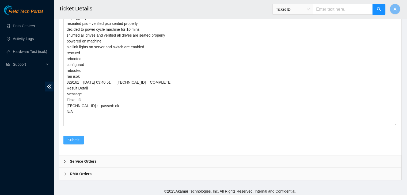
click at [79, 138] on button "Submit" at bounding box center [73, 140] width 20 height 9
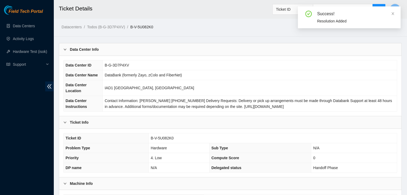
scroll to position [148, 0]
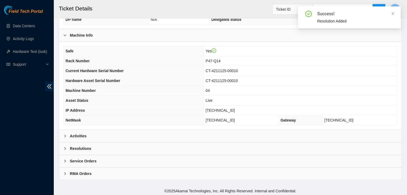
click at [150, 137] on div "Activities" at bounding box center [230, 136] width 342 height 12
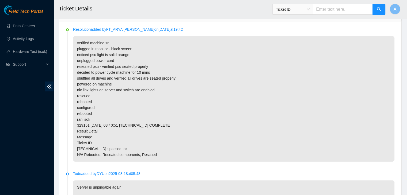
scroll to position [270, 0]
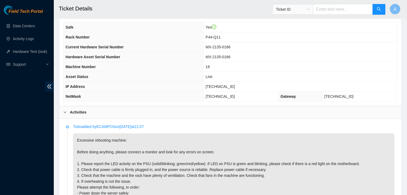
scroll to position [172, 0]
click at [252, 159] on p "Excessive rebooting machine: Before doing anything, please connect a monitor an…" at bounding box center [233, 188] width 321 height 108
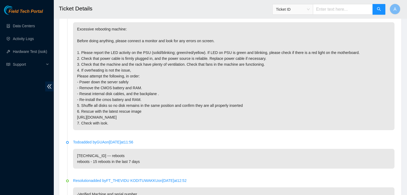
scroll to position [296, 0]
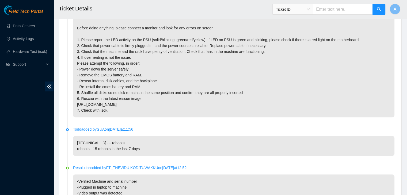
click at [246, 100] on p "Excessive rebooting machine: Before doing anything, please connect a monitor an…" at bounding box center [233, 63] width 321 height 108
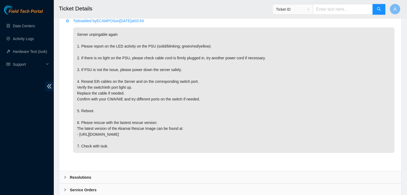
scroll to position [1113, 0]
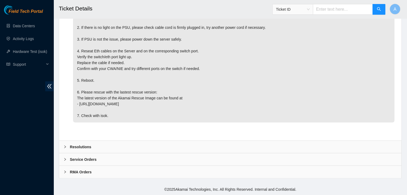
click at [229, 144] on div "Resolutions" at bounding box center [230, 147] width 342 height 12
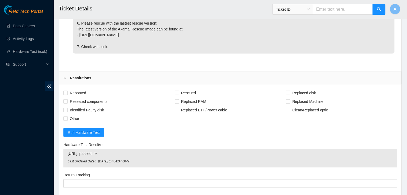
scroll to position [1175, 0]
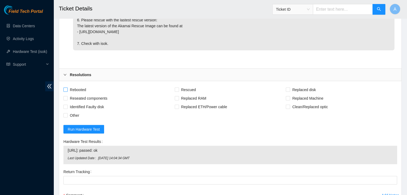
click at [81, 94] on span "Rebooted" at bounding box center [78, 90] width 21 height 9
click at [67, 92] on input "Rebooted" at bounding box center [65, 90] width 4 height 4
checkbox input "true"
click at [189, 94] on span "Rescued" at bounding box center [188, 90] width 19 height 9
click at [178, 92] on input "Rescued" at bounding box center [177, 90] width 4 height 4
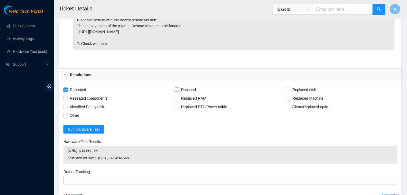
checkbox input "true"
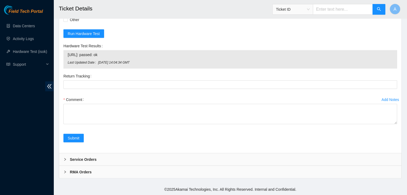
scroll to position [1281, 0]
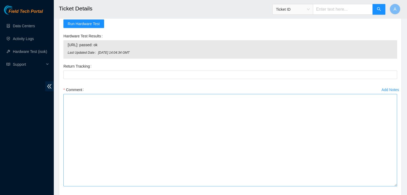
drag, startPoint x: 395, startPoint y: 121, endPoint x: 376, endPoint y: 160, distance: 43.6
click at [383, 169] on textarea "Comment" at bounding box center [230, 140] width 334 height 93
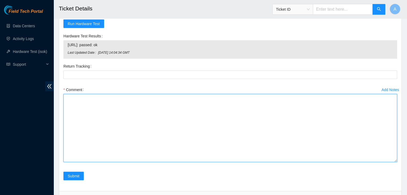
click at [334, 142] on textarea "Comment" at bounding box center [230, 128] width 334 height 68
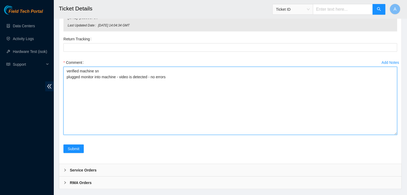
scroll to position [1329, 0]
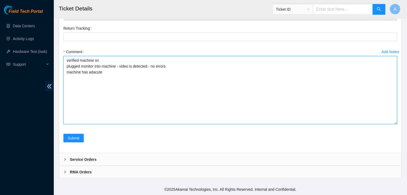
drag, startPoint x: 96, startPoint y: 74, endPoint x: 170, endPoint y: 76, distance: 74.7
click at [170, 76] on textarea "verified machine sn plugged monitor into machine - video is detected - no error…" at bounding box center [230, 90] width 334 height 68
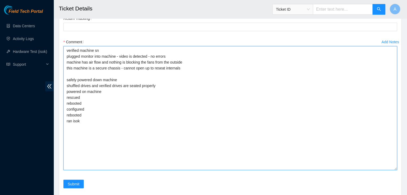
drag, startPoint x: 395, startPoint y: 123, endPoint x: 390, endPoint y: 183, distance: 59.6
click at [390, 170] on textarea "verified machine sn plugged monitor into machine - video is detected - no error…" at bounding box center [230, 108] width 334 height 124
click at [212, 66] on textarea "verified machine sn plugged monitor into machine - video is detected - no error…" at bounding box center [230, 110] width 334 height 128
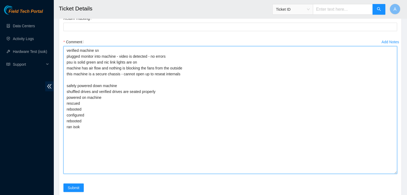
click at [175, 145] on textarea "verified machine sn plugged monitor into machine - video is detected - no error…" at bounding box center [230, 110] width 334 height 128
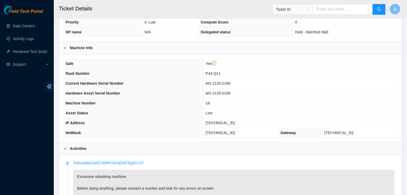
scroll to position [135, 0]
click at [245, 162] on p "Todo added by ECAMPOS on [DATE] 21:07" at bounding box center [233, 164] width 321 height 6
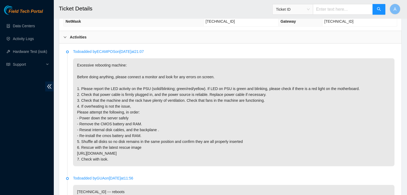
scroll to position [247, 0]
click at [275, 115] on p "Excessive rebooting machine: Before doing anything, please connect a monitor an…" at bounding box center [233, 113] width 321 height 108
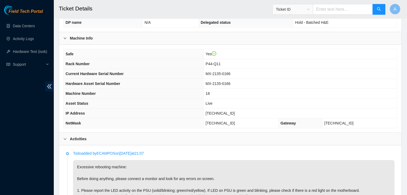
scroll to position [144, 0]
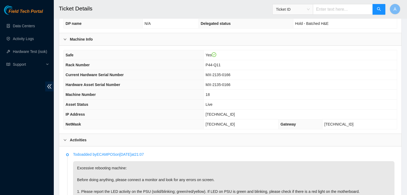
click at [227, 112] on span "[TECHNICAL_ID]" at bounding box center [219, 114] width 29 height 4
copy span "[TECHNICAL_ID]"
click at [227, 112] on span "[TECHNICAL_ID]" at bounding box center [219, 114] width 29 height 4
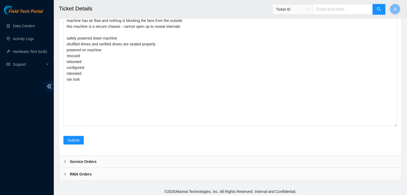
scroll to position [1388, 0]
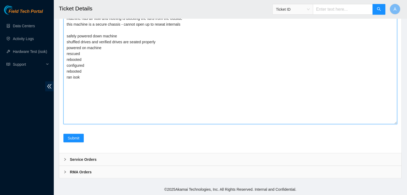
click at [170, 116] on textarea "verified machine sn plugged monitor into machine - video is detected - no error…" at bounding box center [230, 61] width 334 height 128
paste textarea "329162 [DATE] 03:50:24 [TECHNICAL_ID] COMPLETE Result Detail Message Ticket ID …"
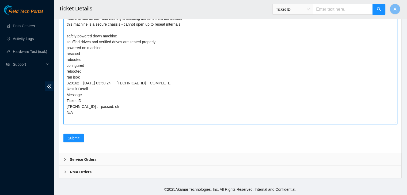
scroll to position [1324, 0]
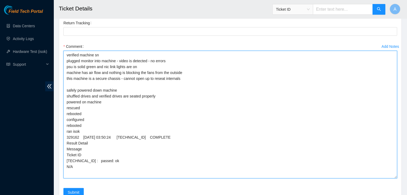
click at [157, 74] on textarea "verified machine sn plugged monitor into machine - video is detected - no error…" at bounding box center [230, 115] width 334 height 128
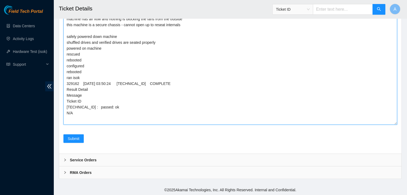
scroll to position [1378, 0]
type textarea "verified machine sn plugged monitor into machine - video is detected - no error…"
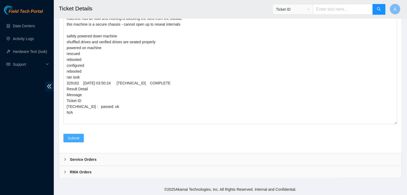
click at [71, 141] on span "Submit" at bounding box center [74, 138] width 12 height 6
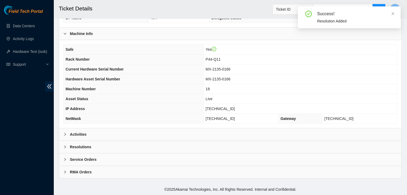
scroll to position [148, 0]
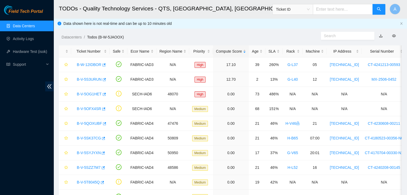
click at [35, 25] on link "Data Centers" at bounding box center [24, 26] width 22 height 4
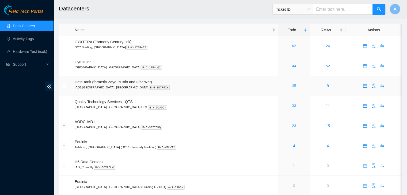
click at [292, 87] on link "35" at bounding box center [294, 86] width 4 height 4
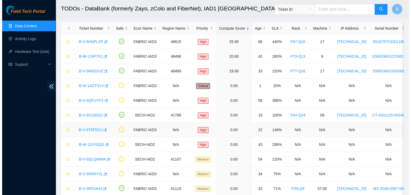
scroll to position [22, 0]
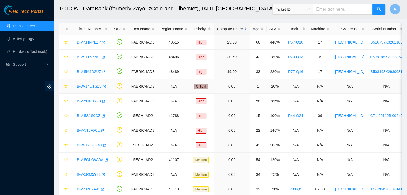
click at [93, 86] on link "B-W-14OTS1V" at bounding box center [89, 86] width 25 height 4
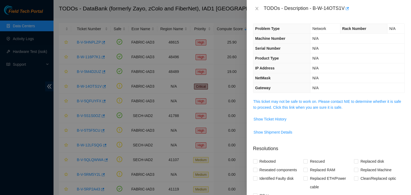
click at [308, 104] on span "This ticket may not be safe to work on. Please contact NIE to determine whether…" at bounding box center [328, 105] width 151 height 12
click at [312, 100] on link "This ticket may not be safe to work on. Please contact NIE to determine whether…" at bounding box center [327, 105] width 148 height 10
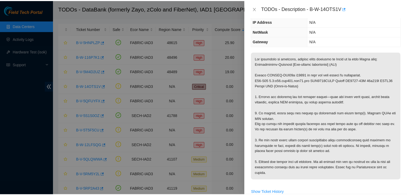
scroll to position [41, 0]
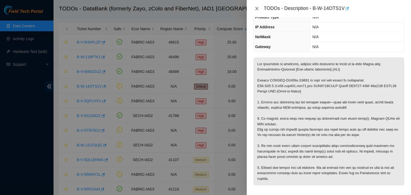
click at [256, 7] on icon "close" at bounding box center [257, 8] width 4 height 4
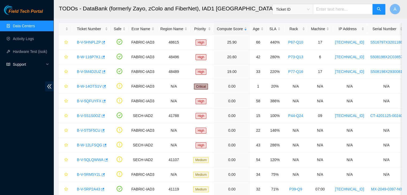
scroll to position [59, 0]
click at [35, 49] on link "Hardware Test (isok)" at bounding box center [30, 51] width 34 height 4
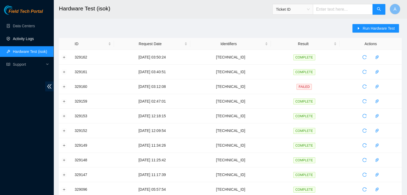
click at [34, 41] on link "Activity Logs" at bounding box center [23, 39] width 21 height 4
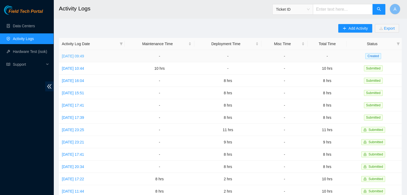
click at [84, 56] on link "[DATE] 09:49" at bounding box center [73, 56] width 22 height 4
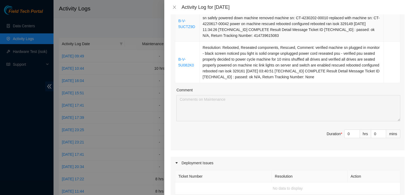
scroll to position [448, 0]
click at [347, 133] on input "0" at bounding box center [352, 134] width 15 height 8
type input "8"
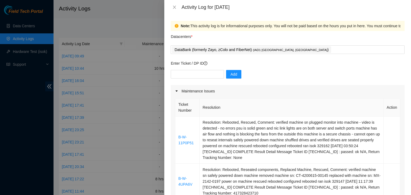
scroll to position [59, 0]
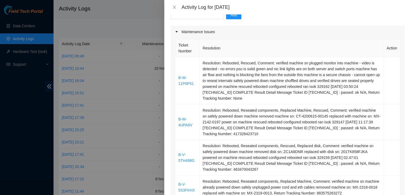
type input "8"
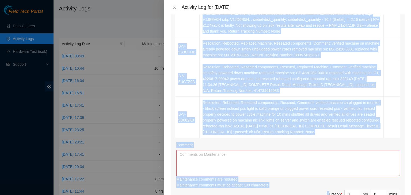
scroll to position [421, 0]
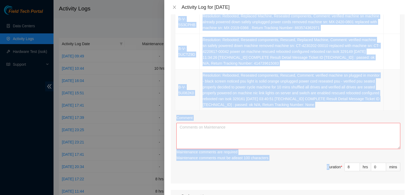
drag, startPoint x: 178, startPoint y: 45, endPoint x: 346, endPoint y: 105, distance: 178.2
copy table "Ticket Number Resolution Action B-W-11P0P51 Resolution: Rebooted, Rescued, Comm…"
click at [346, 105] on td "Resolution: Rebooted, Reseated components, Rescued, Comment: verified machine s…" at bounding box center [292, 90] width 184 height 41
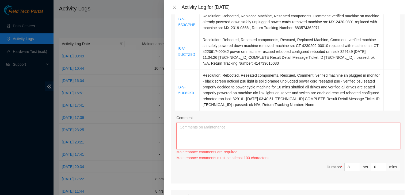
click at [335, 133] on textarea "Comment" at bounding box center [288, 136] width 224 height 26
paste textarea "Ticket Number Resolution Action B-W-11P0P51 Resolution: Rebooted, Rescued, Comm…"
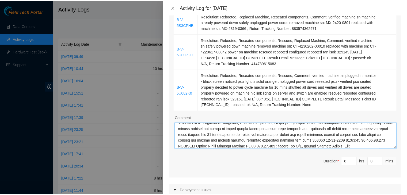
scroll to position [653, 0]
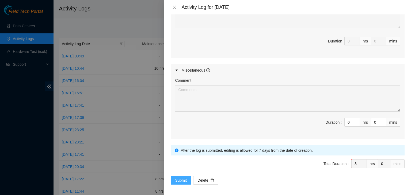
type textarea "Ticket Number Resolution Action B-W-11P0P51 Resolution: Rebooted, Rescued, Comm…"
click at [183, 176] on button "Submit" at bounding box center [181, 180] width 20 height 9
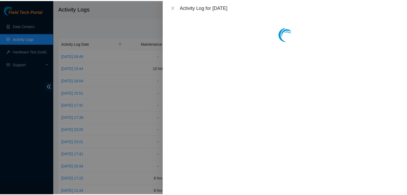
scroll to position [0, 0]
